Goal: Task Accomplishment & Management: Complete application form

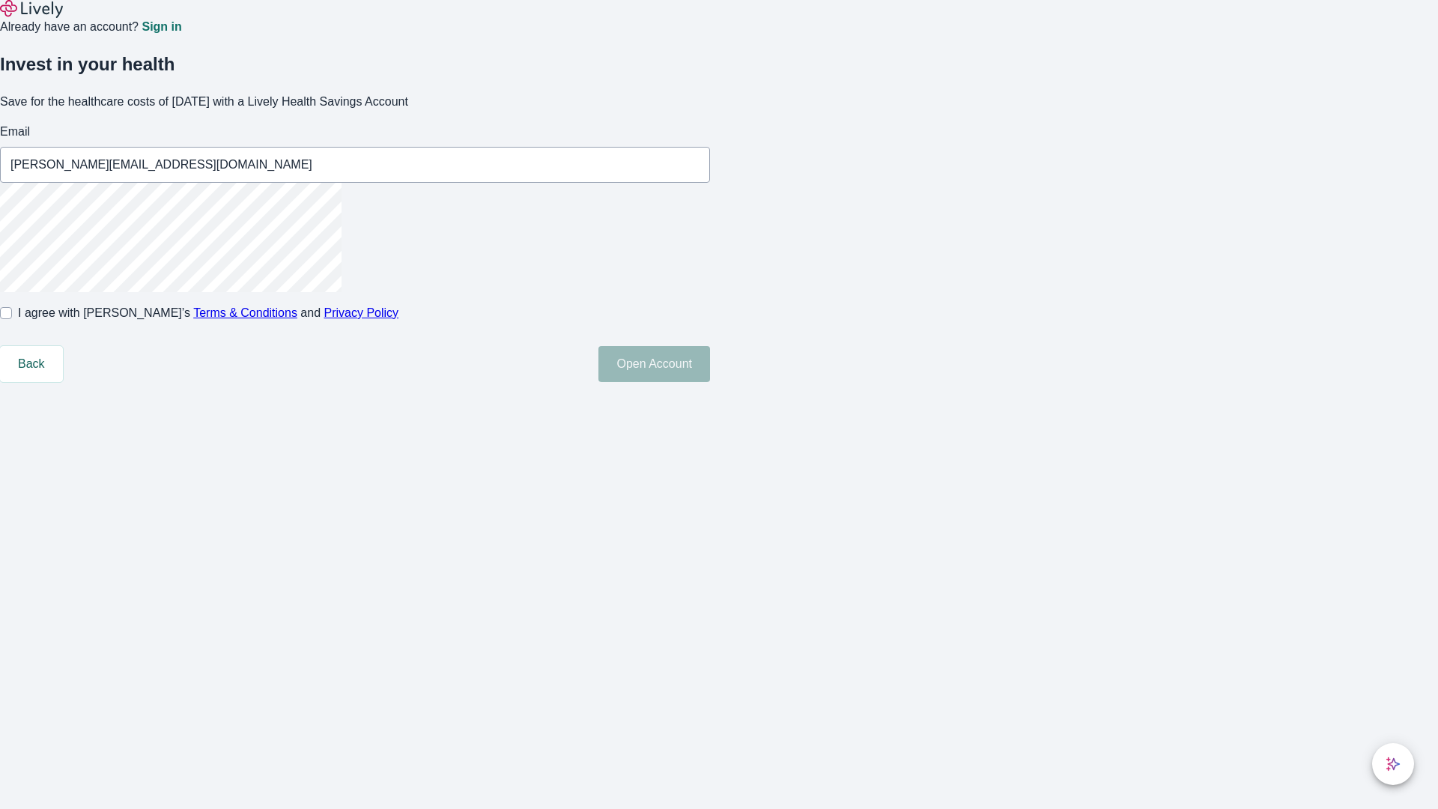
click at [12, 319] on input "I agree with Lively’s Terms & Conditions and Privacy Policy" at bounding box center [6, 313] width 12 height 12
checkbox input "true"
click at [710, 382] on button "Open Account" at bounding box center [655, 364] width 112 height 36
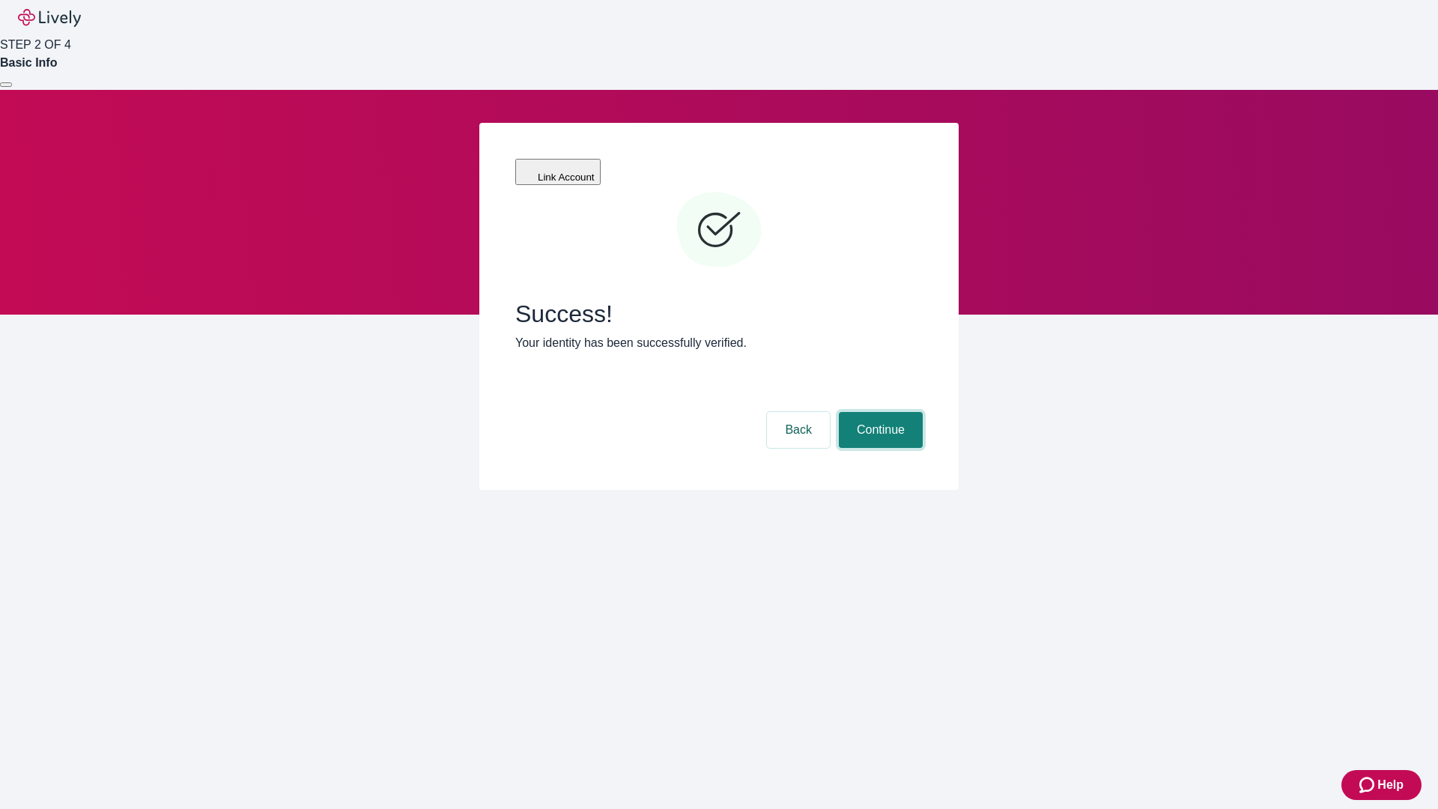
click at [879, 412] on button "Continue" at bounding box center [881, 430] width 84 height 36
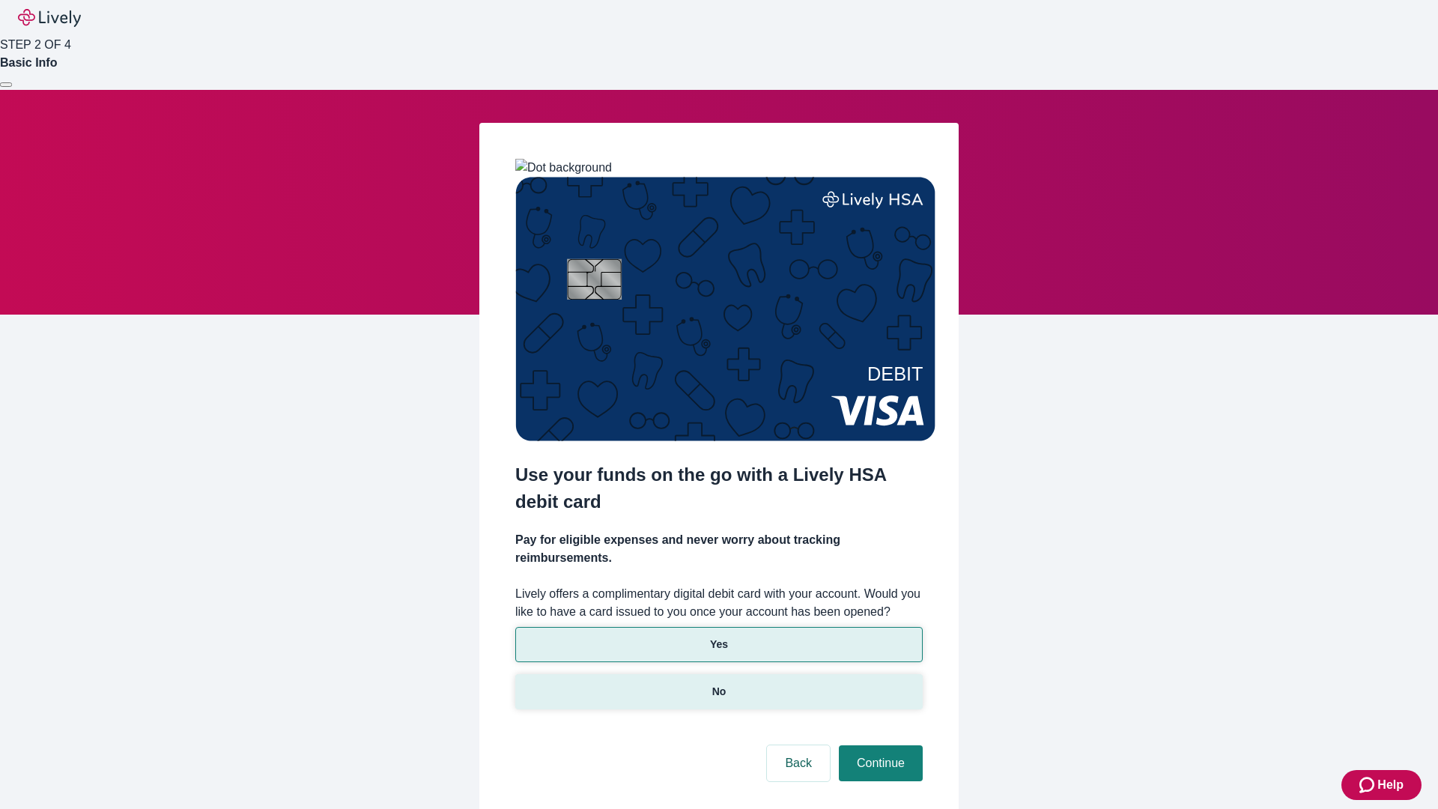
click at [718, 684] on p "No" at bounding box center [719, 692] width 14 height 16
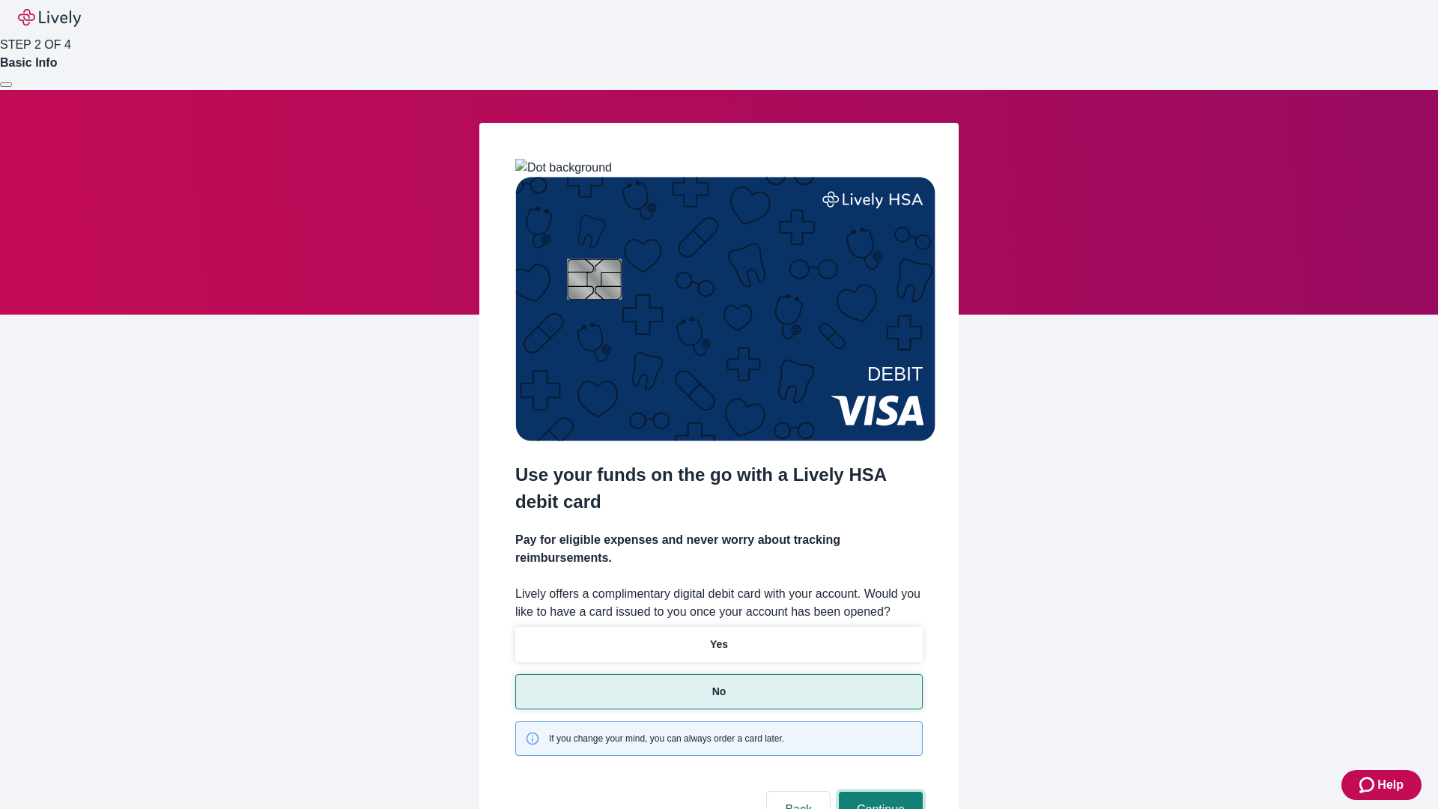
click at [879, 792] on button "Continue" at bounding box center [881, 810] width 84 height 36
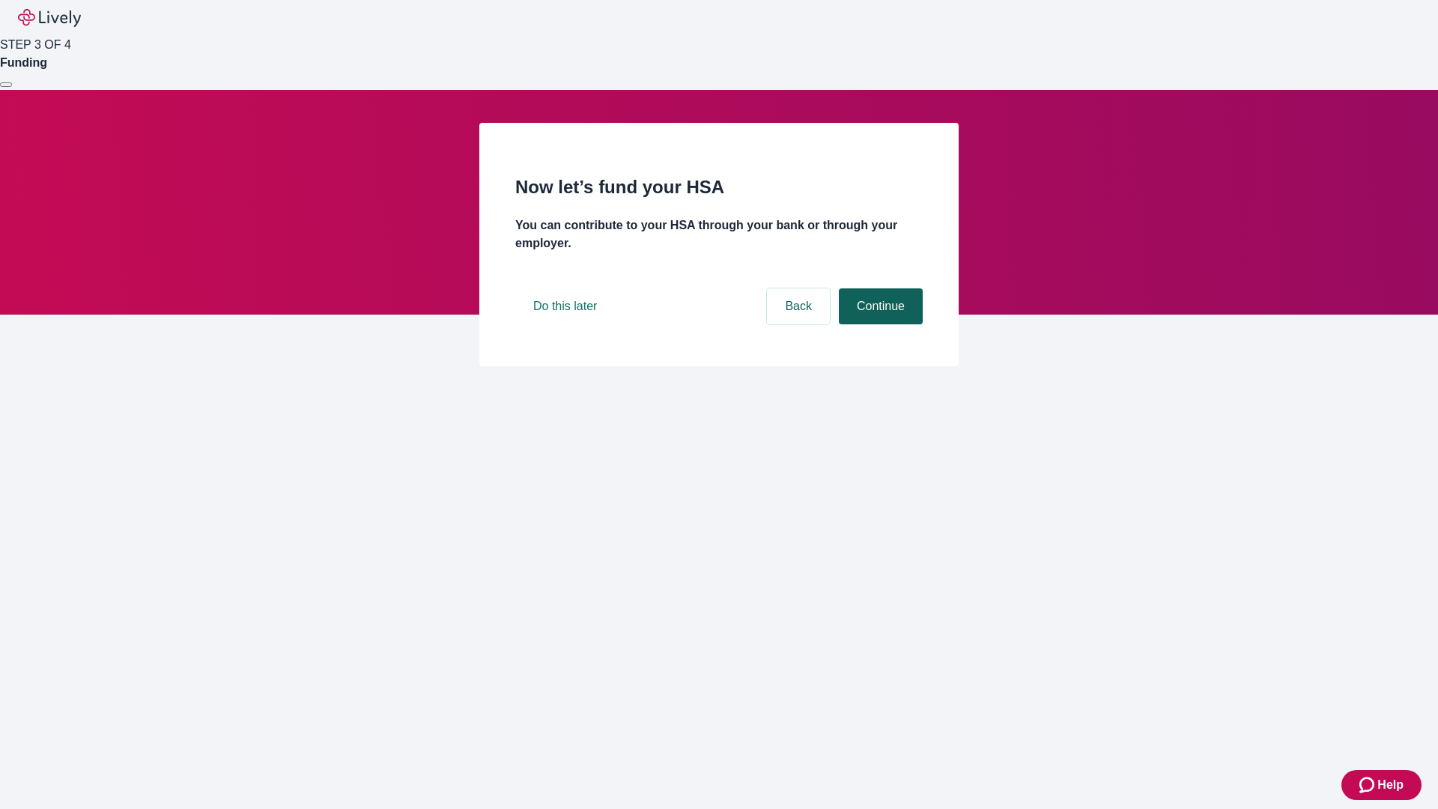
click at [879, 324] on button "Continue" at bounding box center [881, 306] width 84 height 36
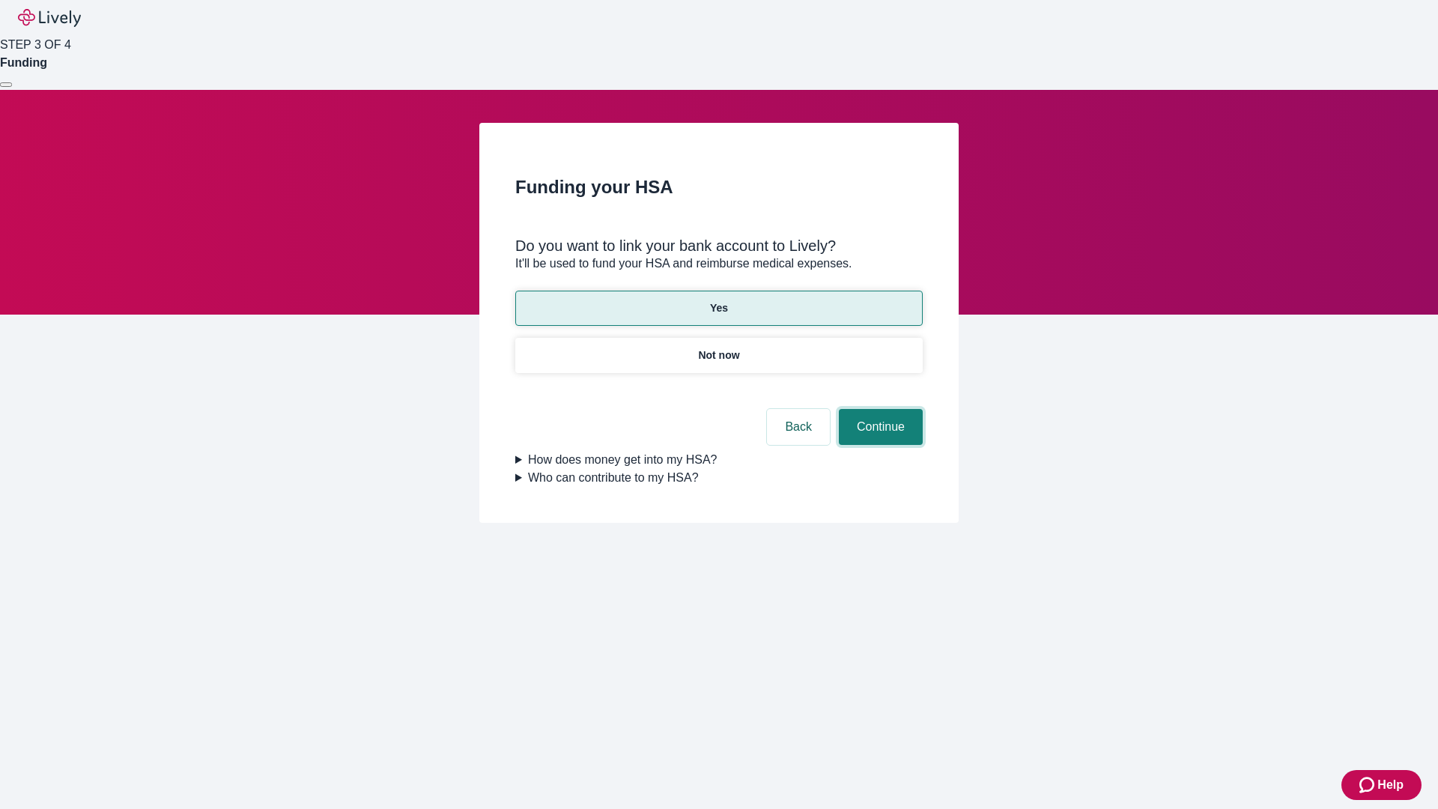
click at [879, 409] on button "Continue" at bounding box center [881, 427] width 84 height 36
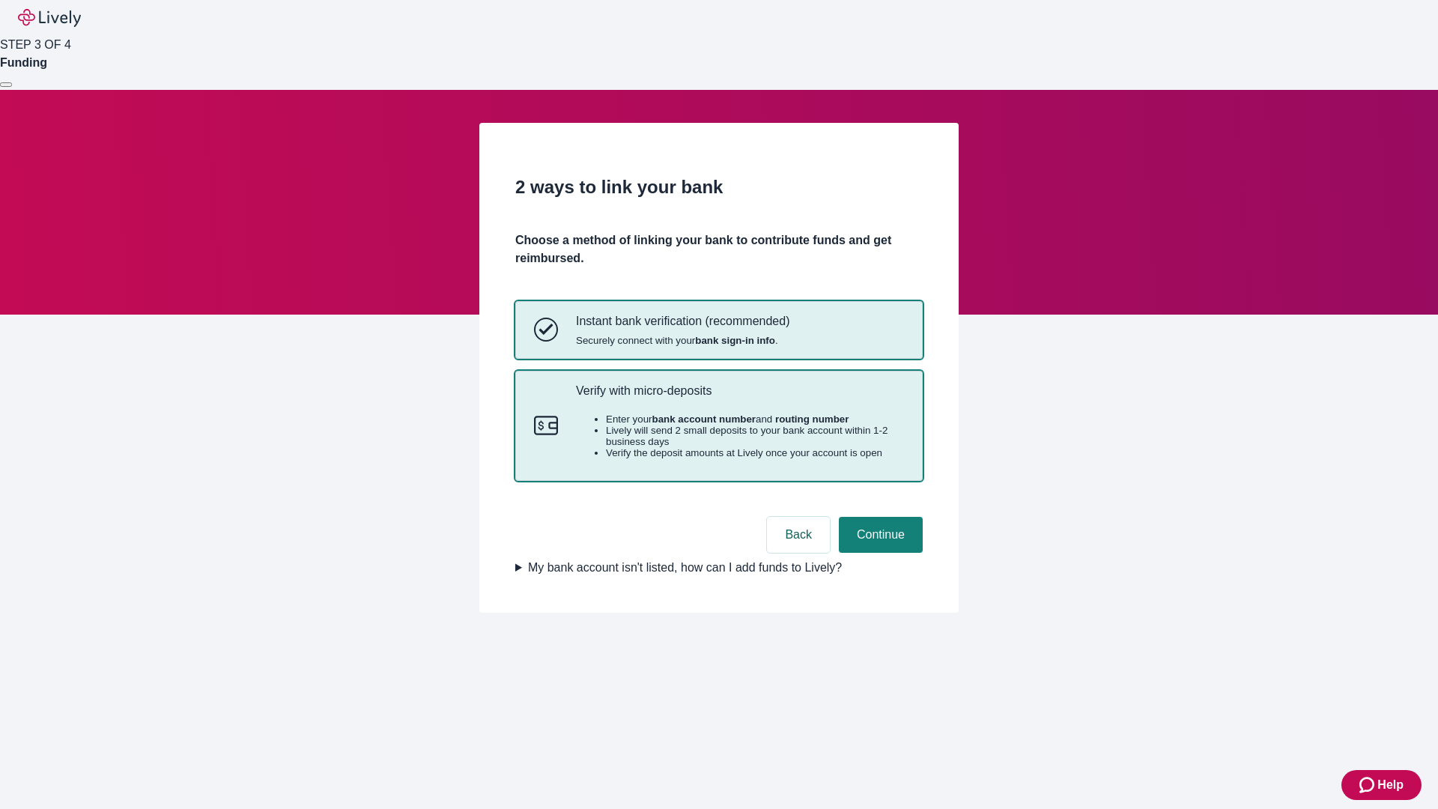
click at [739, 398] on p "Verify with micro-deposits" at bounding box center [740, 391] width 328 height 14
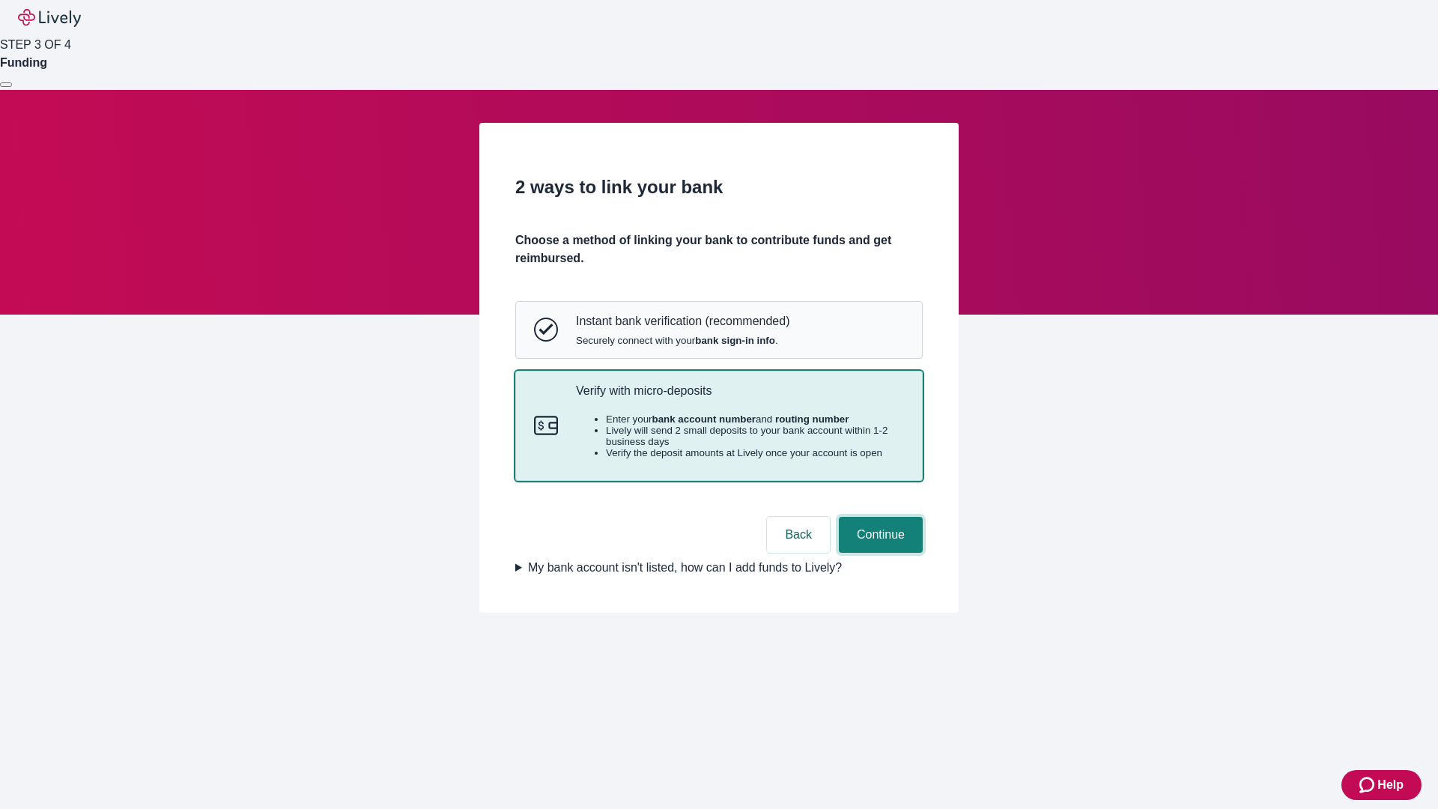
click at [879, 553] on button "Continue" at bounding box center [881, 535] width 84 height 36
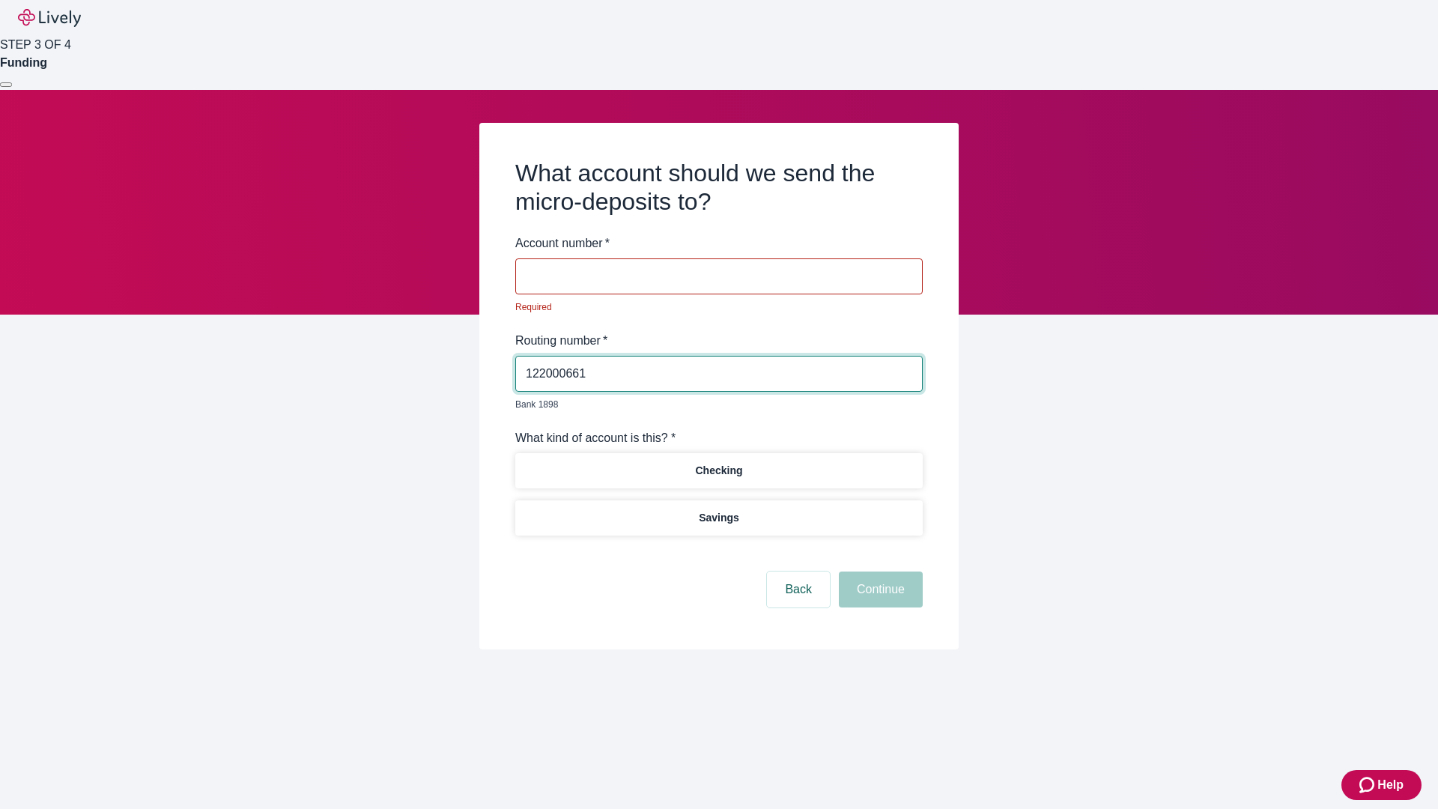
type input "122000661"
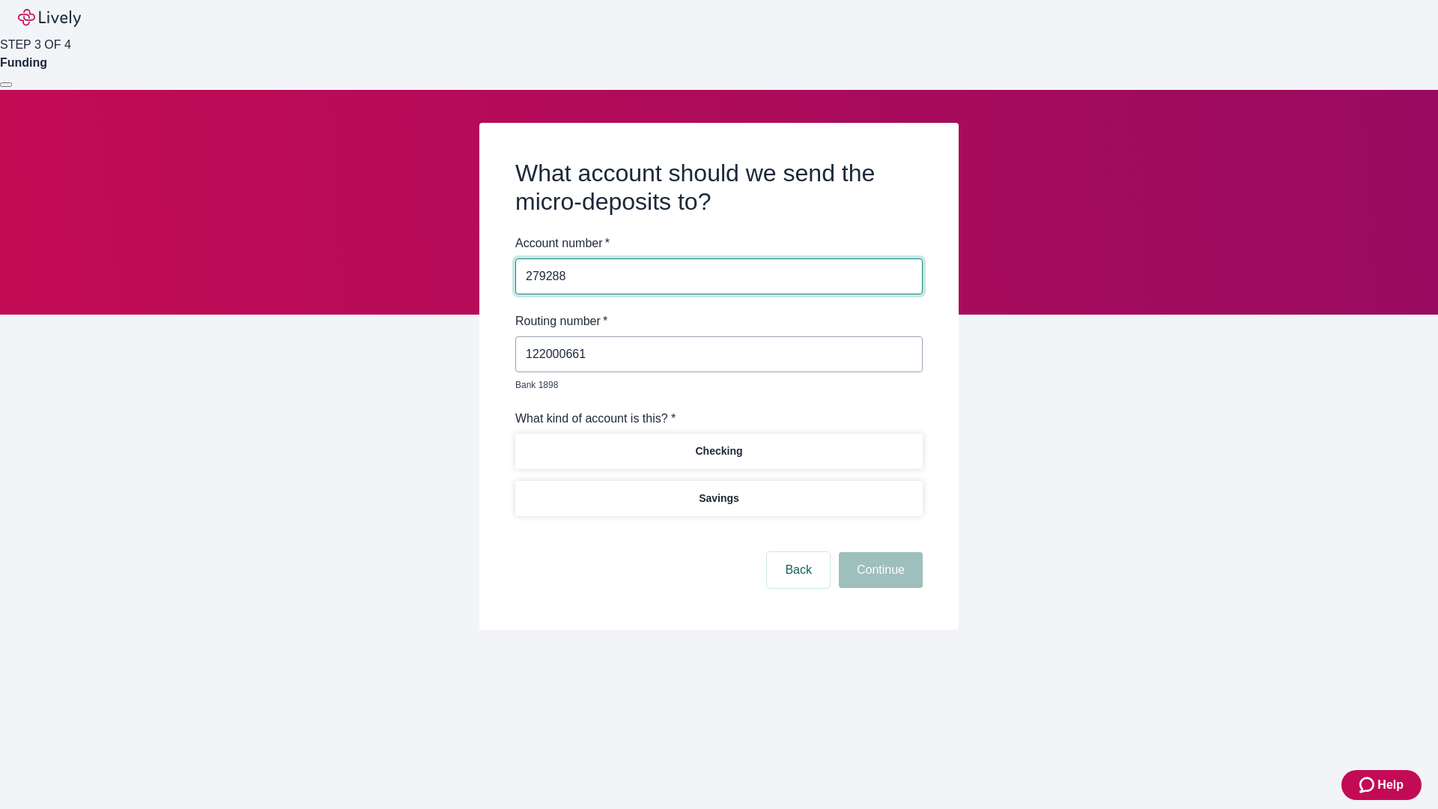
type input "279288"
click at [718, 443] on p "Checking" at bounding box center [718, 451] width 47 height 16
click at [879, 553] on button "Continue" at bounding box center [881, 570] width 84 height 36
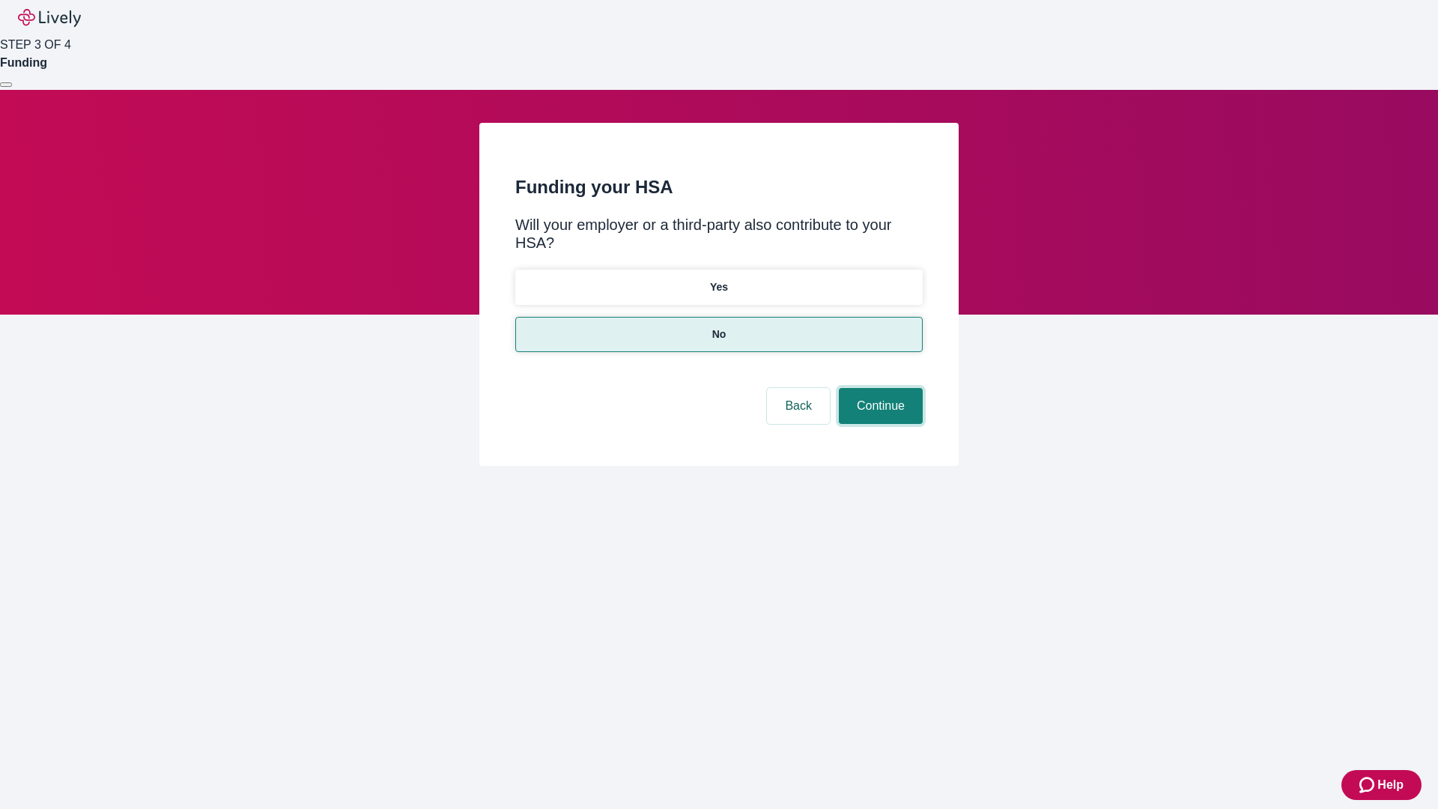
click at [879, 388] on button "Continue" at bounding box center [881, 406] width 84 height 36
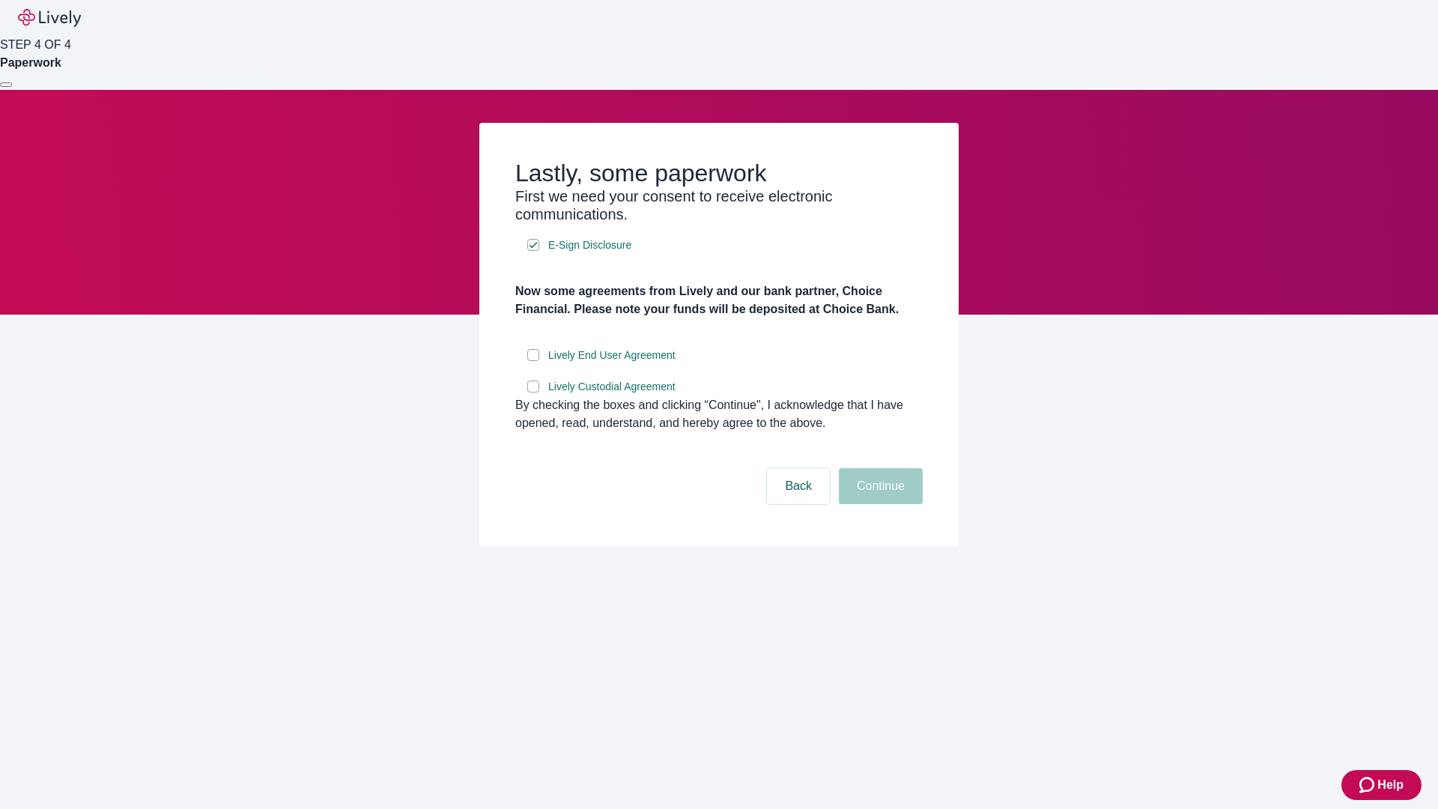
click at [533, 361] on input "Lively End User Agreement" at bounding box center [533, 355] width 12 height 12
checkbox input "true"
click at [533, 393] on input "Lively Custodial Agreement" at bounding box center [533, 387] width 12 height 12
checkbox input "true"
click at [879, 504] on button "Continue" at bounding box center [881, 486] width 84 height 36
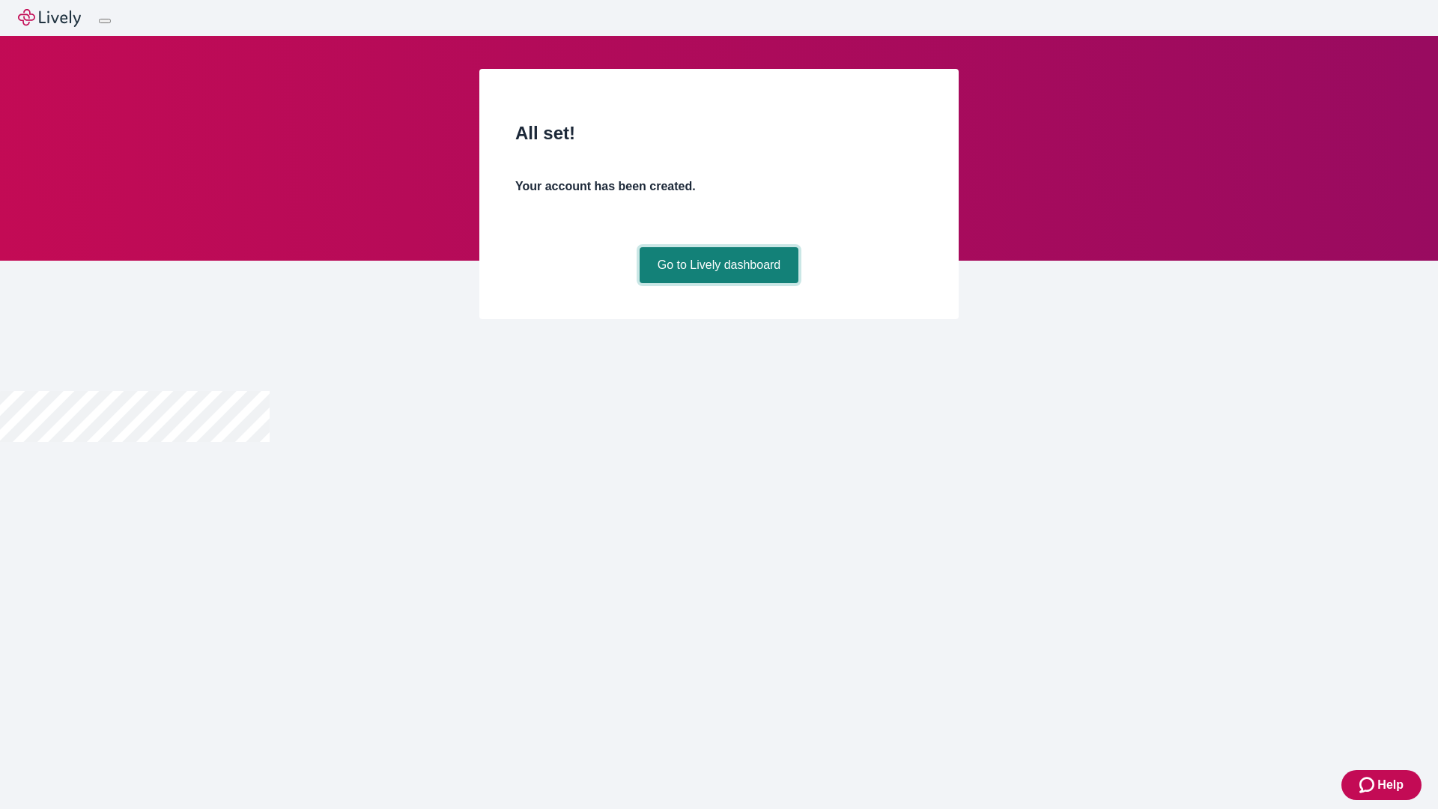
click at [718, 283] on link "Go to Lively dashboard" at bounding box center [720, 265] width 160 height 36
